Goal: Transaction & Acquisition: Purchase product/service

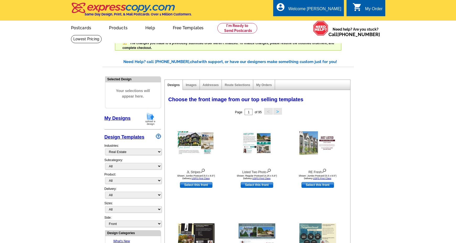
select select "785"
click at [121, 119] on link "My Designs" at bounding box center [118, 118] width 26 height 5
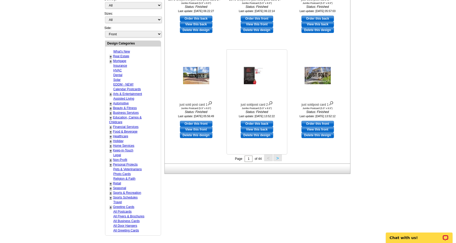
scroll to position [183, 0]
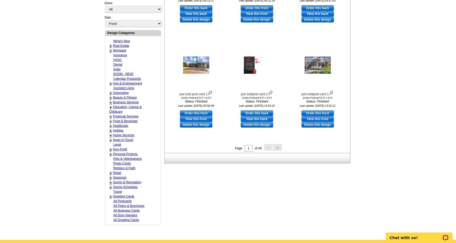
click at [275, 147] on button ">" at bounding box center [277, 147] width 8 height 7
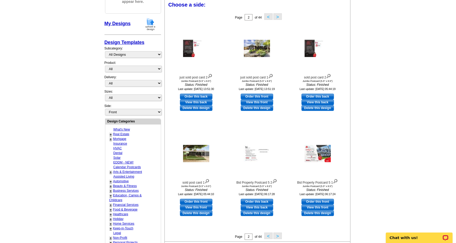
scroll to position [93, 0]
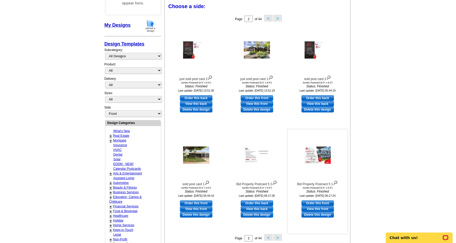
click at [316, 202] on link "Order this front" at bounding box center [317, 204] width 32 height 6
select select "2"
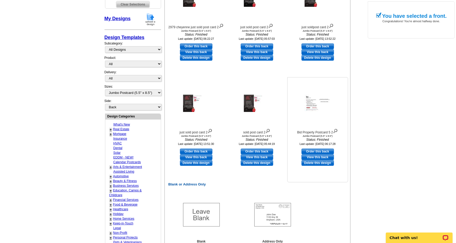
scroll to position [157, 0]
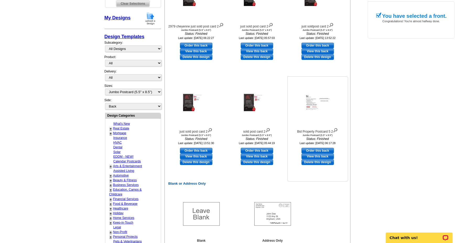
click at [316, 150] on link "Order this back" at bounding box center [317, 151] width 32 height 6
select select "front"
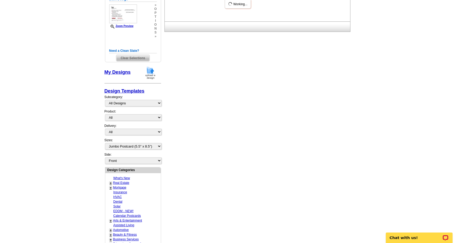
scroll to position [0, 0]
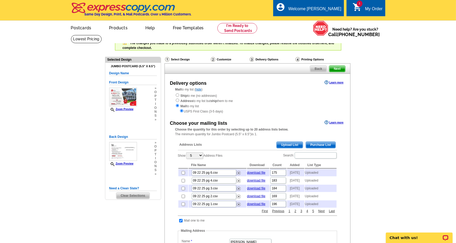
click at [284, 145] on span "Upload List" at bounding box center [290, 145] width 26 height 6
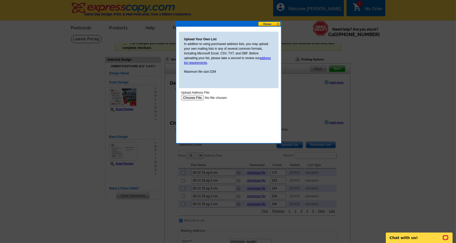
click at [192, 96] on input "file" at bounding box center [214, 98] width 66 height 6
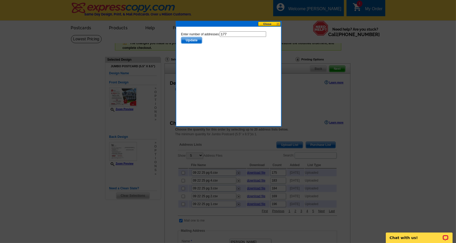
click at [190, 40] on span "Update" at bounding box center [191, 40] width 21 height 6
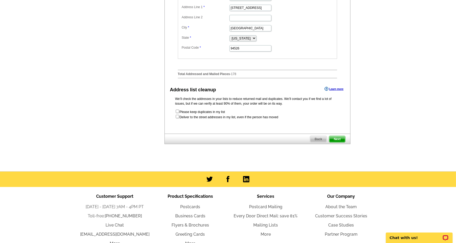
scroll to position [288, 0]
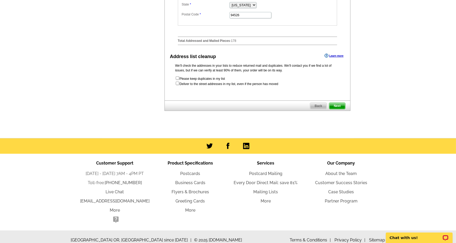
click at [341, 109] on span "Next" at bounding box center [337, 106] width 16 height 6
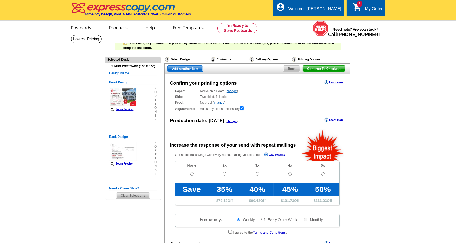
radio input "false"
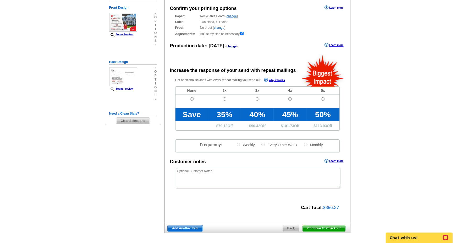
scroll to position [79, 0]
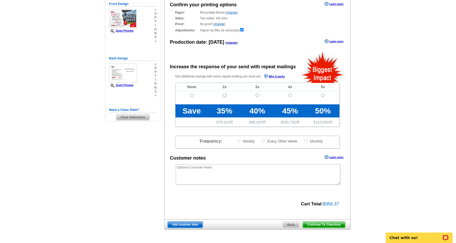
click at [223, 95] on input "radio" at bounding box center [224, 95] width 3 height 3
radio input "true"
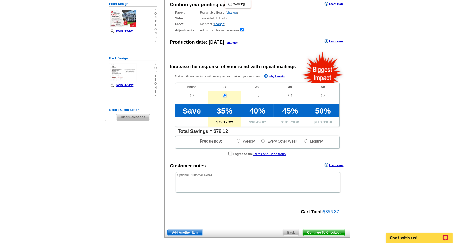
radio input "true"
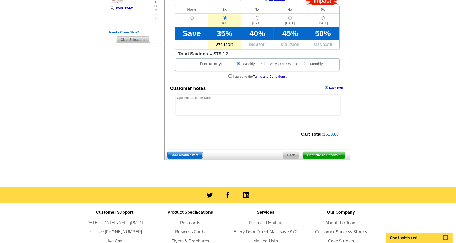
scroll to position [157, 0]
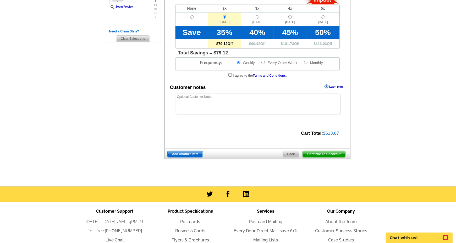
click at [228, 73] on input "checkbox" at bounding box center [229, 74] width 3 height 3
checkbox input "true"
click at [336, 153] on span "Continue To Checkout" at bounding box center [324, 154] width 42 height 6
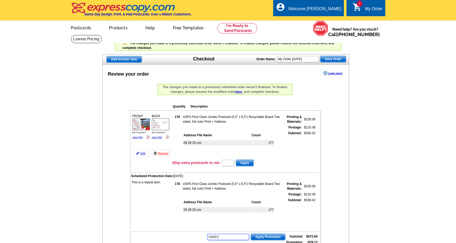
type input "CHAT20"
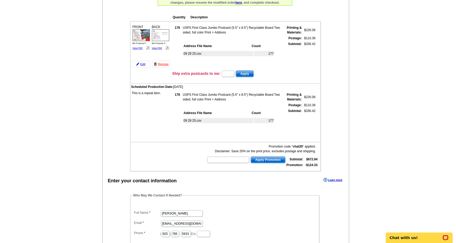
scroll to position [105, 0]
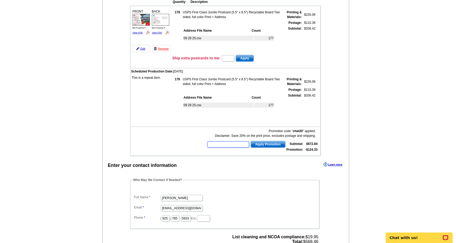
click at [237, 142] on input "text" at bounding box center [228, 144] width 42 height 6
type input "hurry40"
click at [269, 142] on span "Apply Promotion" at bounding box center [268, 144] width 34 height 6
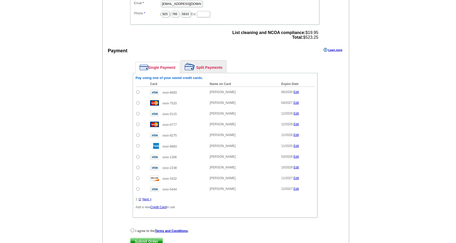
scroll to position [314, 0]
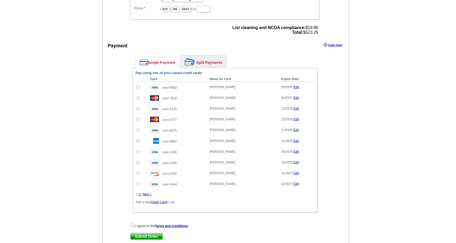
click at [137, 86] on input "radio" at bounding box center [137, 87] width 3 height 3
radio input "true"
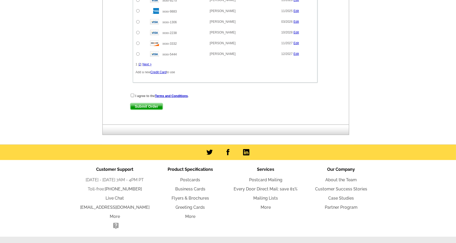
scroll to position [445, 0]
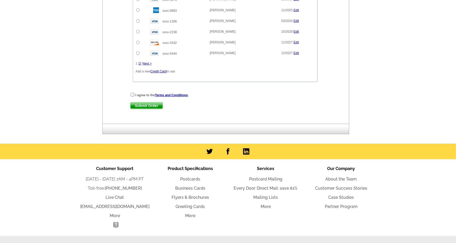
click at [132, 93] on input "checkbox" at bounding box center [132, 94] width 3 height 3
checkbox input "true"
click at [144, 103] on span "Submit Order" at bounding box center [146, 106] width 32 height 6
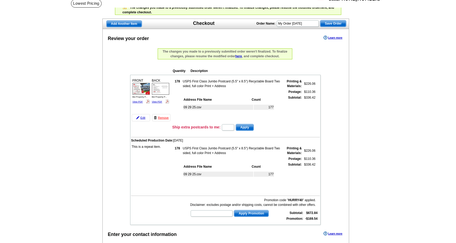
scroll to position [52, 0]
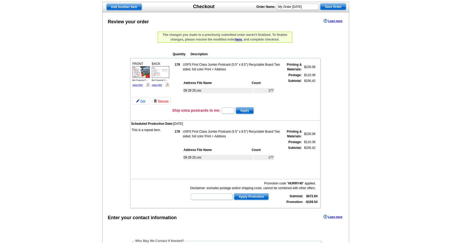
click at [143, 100] on link "Edit" at bounding box center [141, 100] width 18 height 7
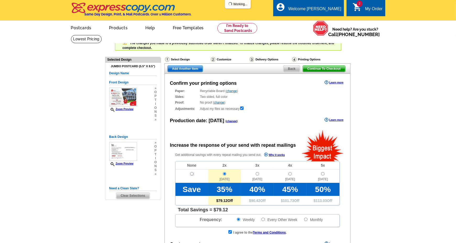
click at [190, 174] on input "radio" at bounding box center [191, 173] width 3 height 3
radio input "true"
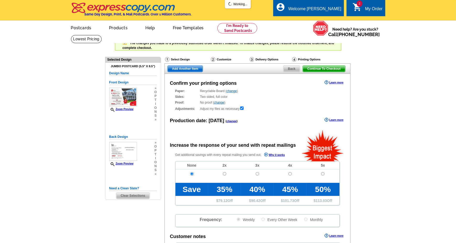
radio input "false"
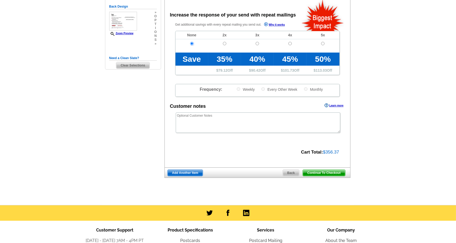
scroll to position [131, 0]
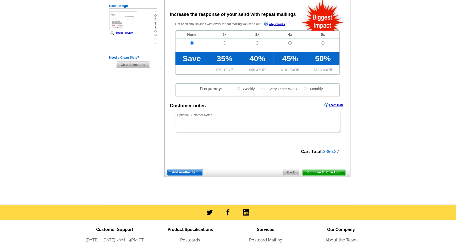
click at [317, 171] on span "Continue To Checkout" at bounding box center [324, 172] width 42 height 6
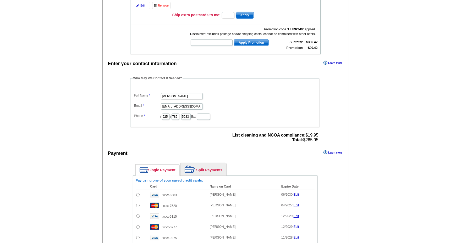
scroll to position [183, 0]
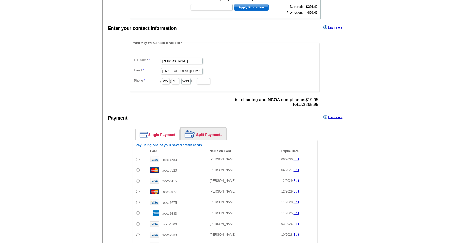
click at [138, 158] on input "radio" at bounding box center [137, 159] width 3 height 3
radio input "true"
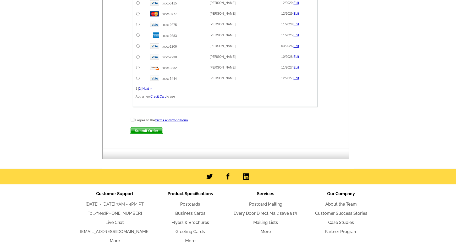
scroll to position [393, 0]
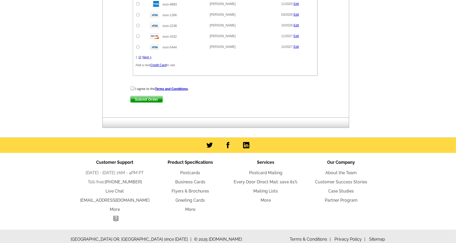
click at [133, 87] on input "checkbox" at bounding box center [132, 88] width 3 height 3
checkbox input "true"
click at [144, 96] on span "Submit Order" at bounding box center [146, 99] width 32 height 6
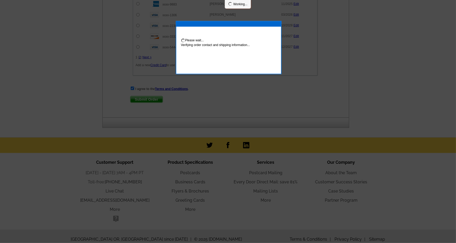
scroll to position [419, 0]
